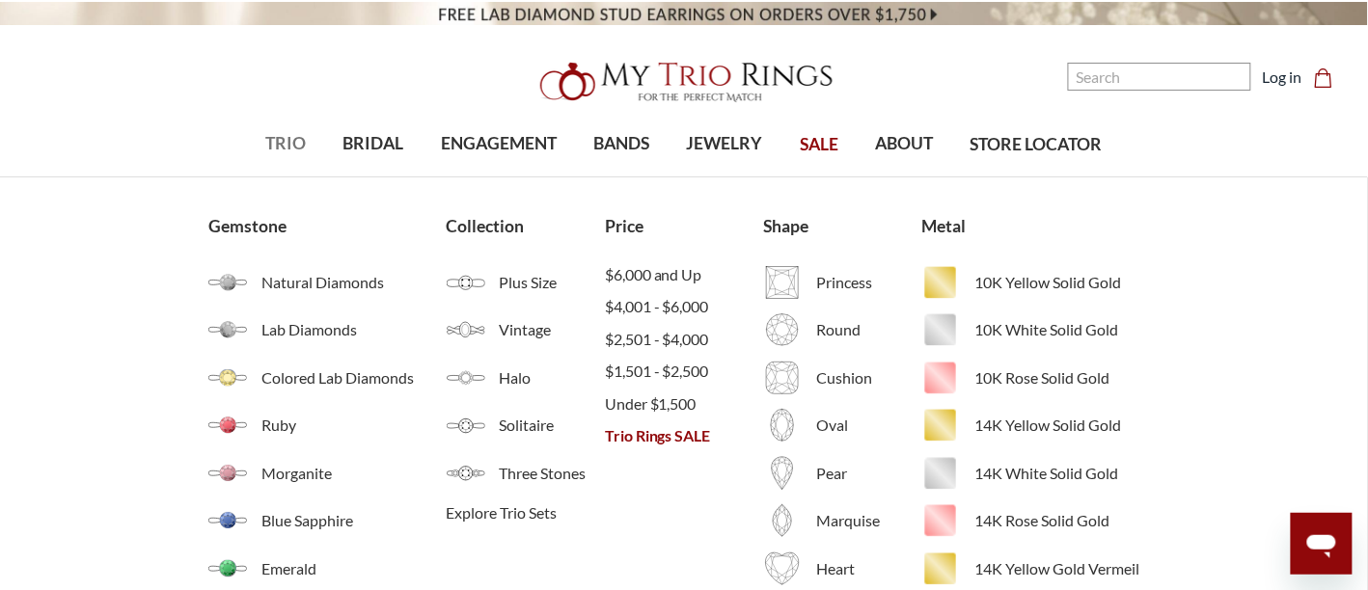
click at [272, 147] on span "TRIO" at bounding box center [285, 143] width 41 height 25
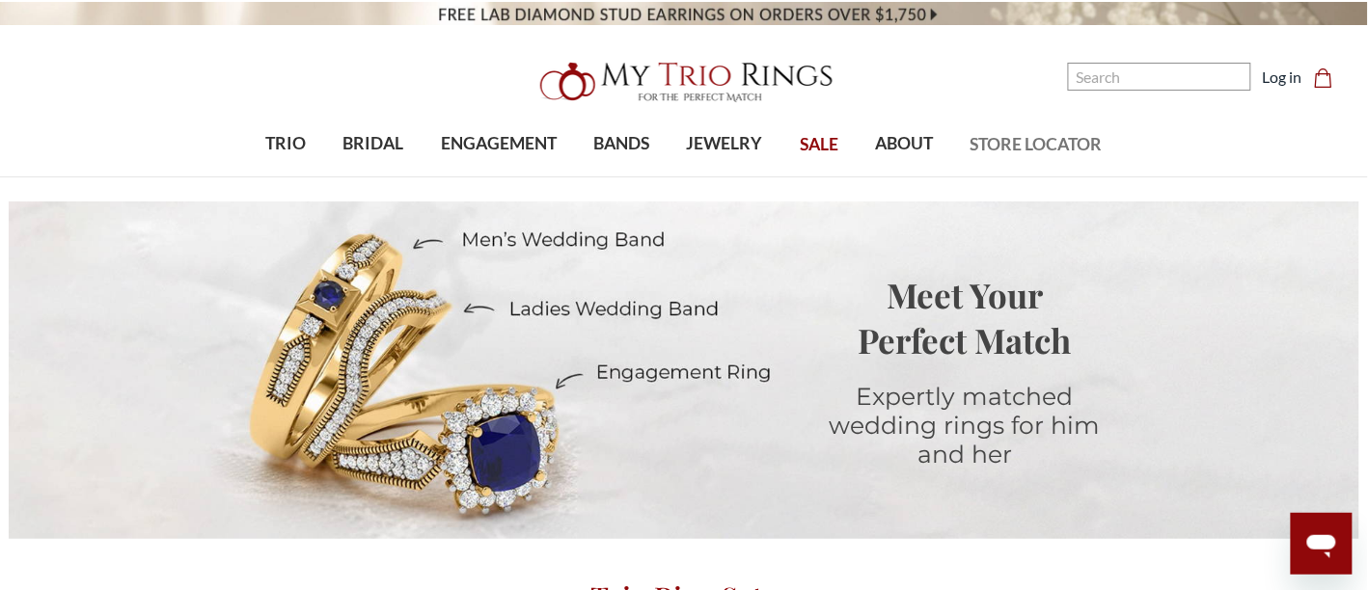
click at [1048, 137] on span "STORE LOCATOR" at bounding box center [1036, 144] width 132 height 25
